Goal: Task Accomplishment & Management: Complete application form

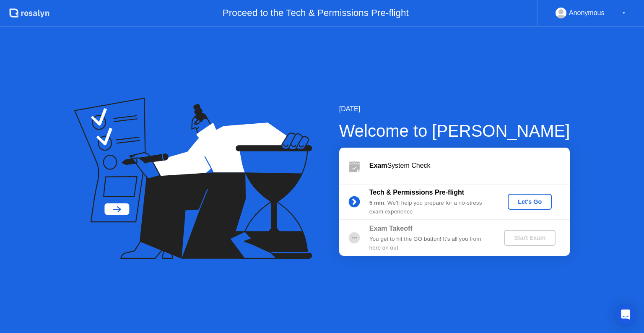
click at [509, 203] on button "Let's Go" at bounding box center [530, 202] width 44 height 16
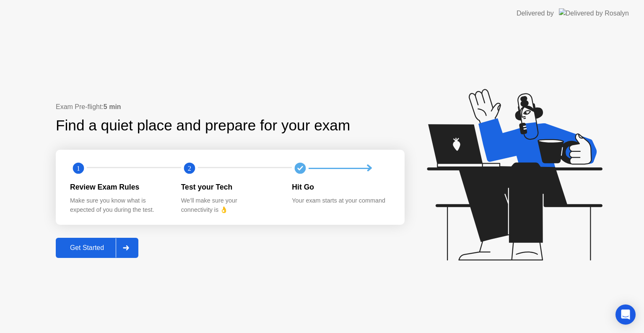
click at [78, 260] on div "Exam Pre-flight: 5 min Find a quiet place and prepare for your exam 1 2 Review …" at bounding box center [322, 180] width 644 height 306
click at [81, 254] on button "Get Started" at bounding box center [97, 248] width 83 height 20
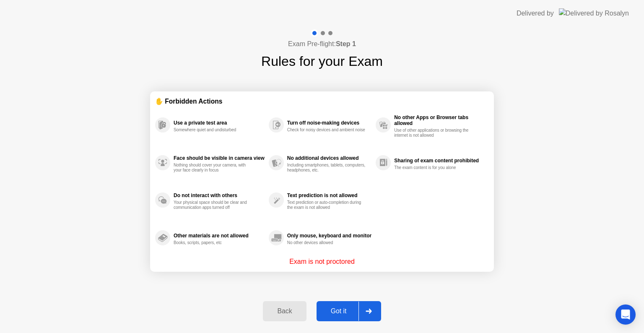
click at [339, 307] on div "Got it" at bounding box center [338, 311] width 39 height 8
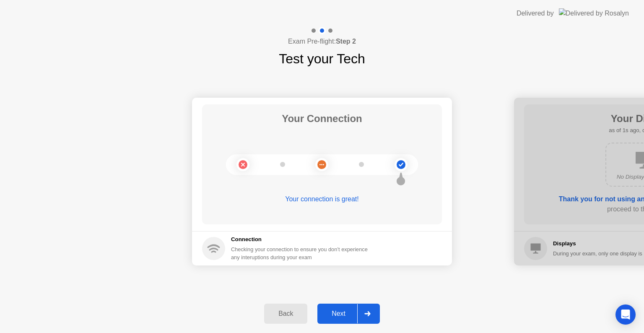
click at [339, 306] on button "Next" at bounding box center [349, 314] width 63 height 20
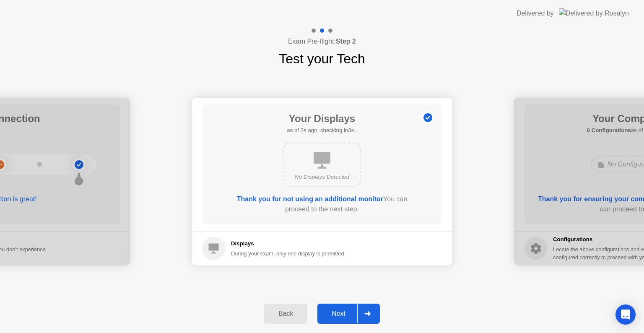
click at [339, 306] on button "Next" at bounding box center [349, 314] width 63 height 20
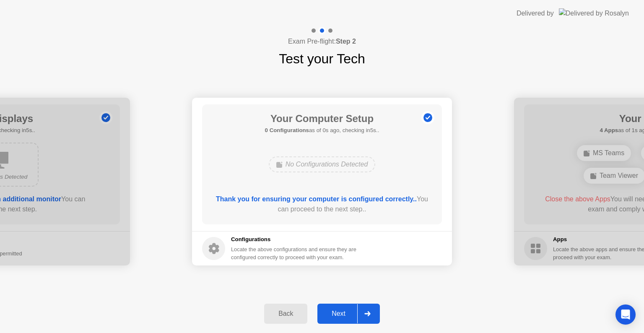
click at [339, 306] on button "Next" at bounding box center [349, 314] width 63 height 20
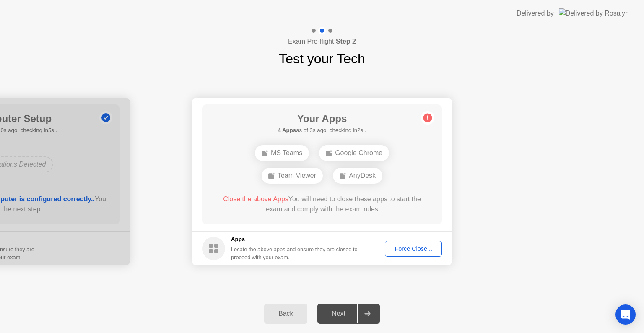
click at [406, 241] on button "Force Close..." at bounding box center [413, 249] width 57 height 16
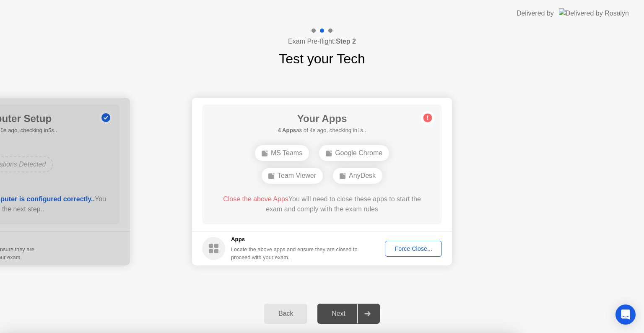
drag, startPoint x: 270, startPoint y: 209, endPoint x: 274, endPoint y: 211, distance: 4.9
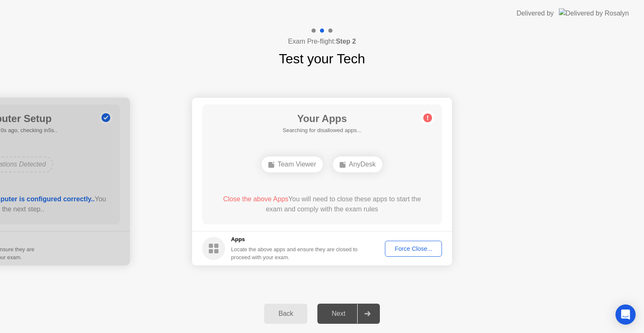
click at [288, 305] on button "Back" at bounding box center [285, 314] width 43 height 20
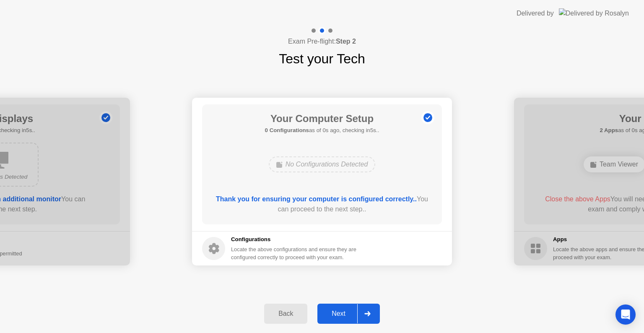
click at [322, 318] on div "Next" at bounding box center [338, 314] width 37 height 8
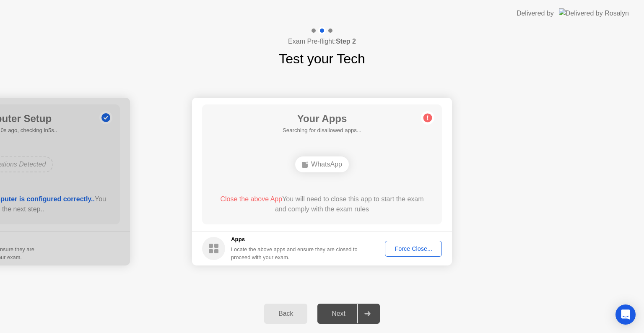
click at [326, 165] on div "WhatsApp" at bounding box center [322, 164] width 54 height 16
click at [404, 249] on div "Force Close..." at bounding box center [413, 248] width 51 height 7
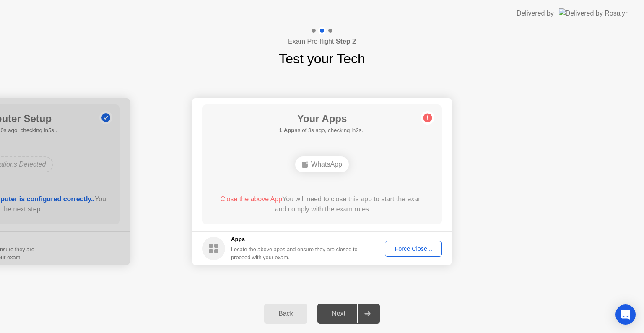
click at [394, 248] on div "Force Close..." at bounding box center [413, 248] width 51 height 7
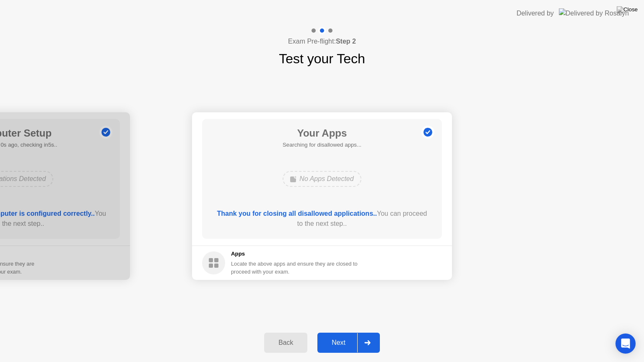
click at [328, 333] on div "Next" at bounding box center [338, 343] width 37 height 8
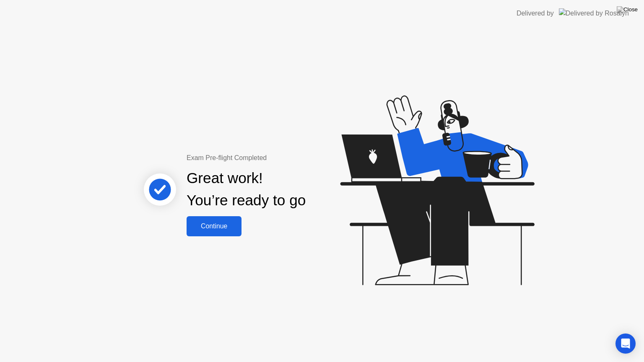
click at [220, 227] on div "Continue" at bounding box center [214, 227] width 50 height 8
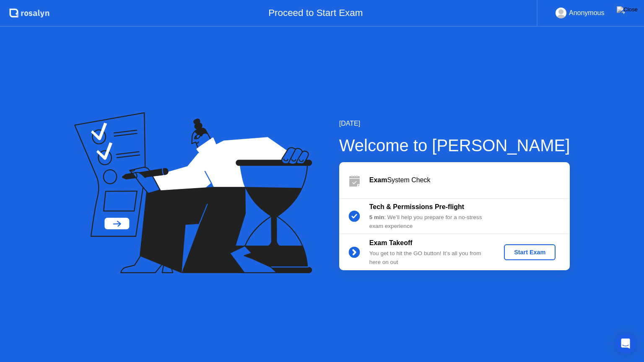
click at [533, 252] on div "Start Exam" at bounding box center [530, 252] width 45 height 7
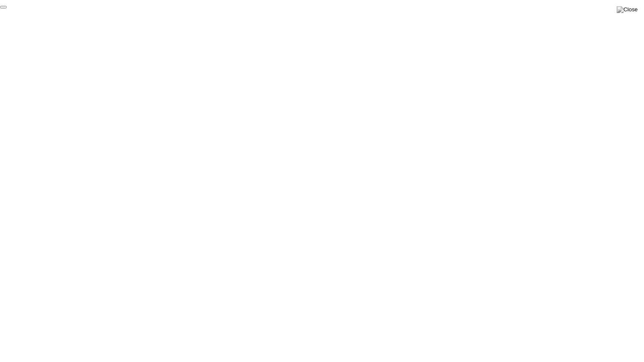
click div "End Proctoring Session"
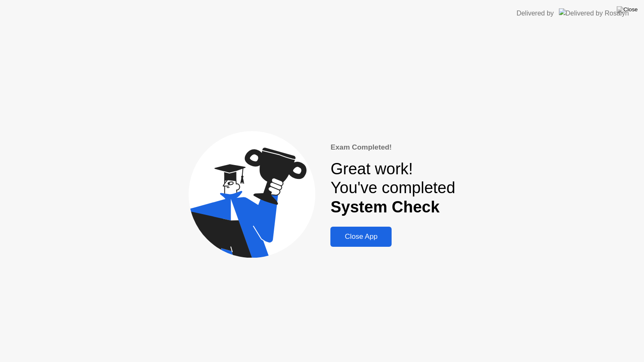
click at [374, 240] on div "Close App" at bounding box center [361, 237] width 56 height 8
